Goal: Browse casually

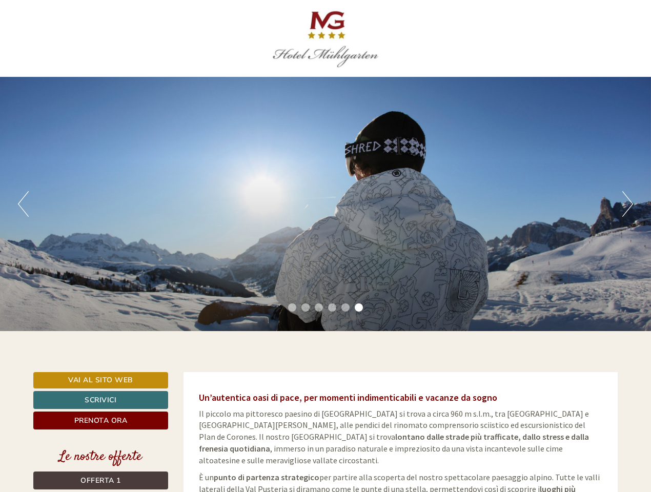
click at [326, 246] on div "Previous Next 1 2 3 4 5 6" at bounding box center [325, 204] width 651 height 254
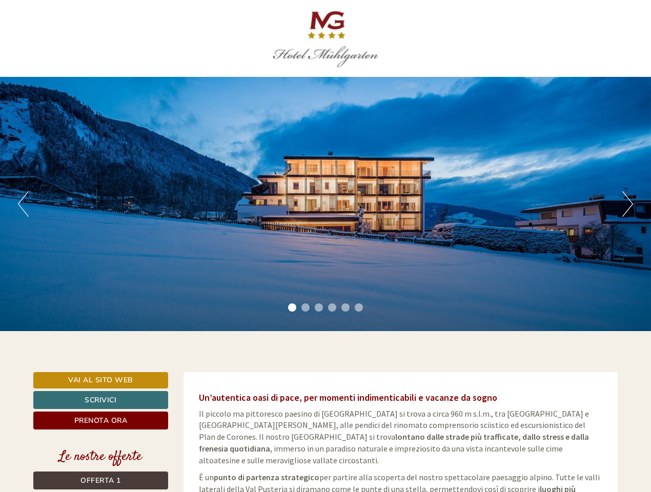
click at [23, 204] on button "Previous" at bounding box center [23, 204] width 11 height 26
click at [326, 204] on div "Previous Next 1 2 3 4 5 6" at bounding box center [325, 204] width 651 height 254
click at [628, 204] on button "Next" at bounding box center [628, 204] width 11 height 26
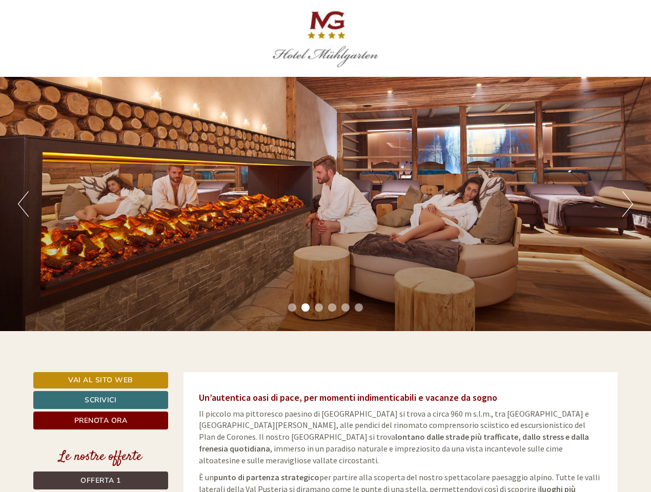
click at [292, 308] on li "1" at bounding box center [292, 308] width 8 height 8
click at [306, 308] on li "2" at bounding box center [306, 308] width 8 height 8
click at [319, 308] on li "3" at bounding box center [319, 308] width 8 height 8
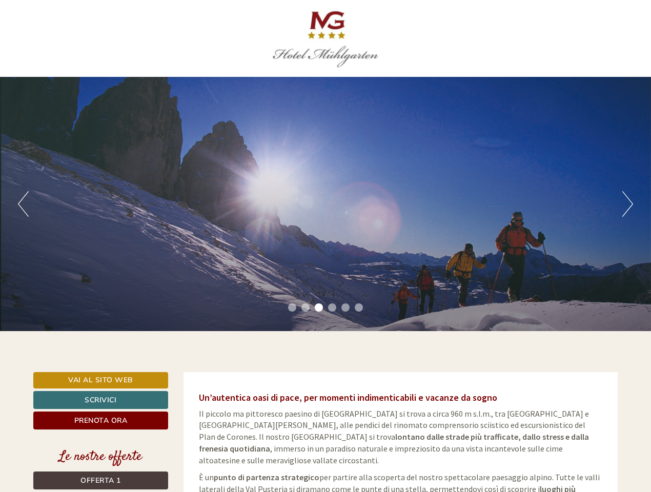
click at [332, 308] on li "4" at bounding box center [332, 308] width 8 height 8
click at [346, 308] on li "5" at bounding box center [346, 308] width 8 height 8
click at [359, 308] on li "6" at bounding box center [359, 308] width 8 height 8
